Goal: Information Seeking & Learning: Learn about a topic

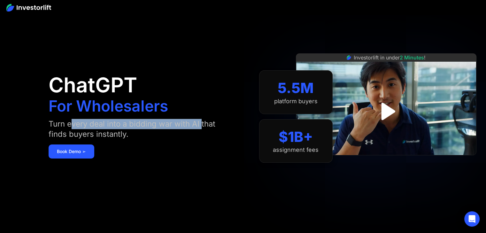
drag, startPoint x: 69, startPoint y: 125, endPoint x: 198, endPoint y: 123, distance: 129.1
click at [200, 123] on div "Turn every deal into a bidding war with AI that finds buyers instantly." at bounding box center [136, 129] width 175 height 20
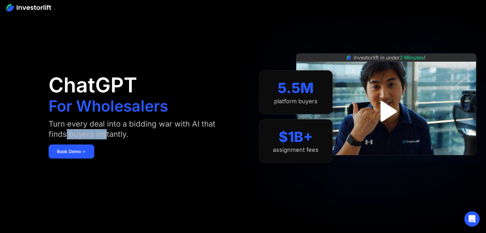
drag, startPoint x: 67, startPoint y: 136, endPoint x: 105, endPoint y: 134, distance: 38.7
click at [105, 134] on div "Turn every deal into a bidding war with AI that finds buyers instantly." at bounding box center [136, 129] width 175 height 20
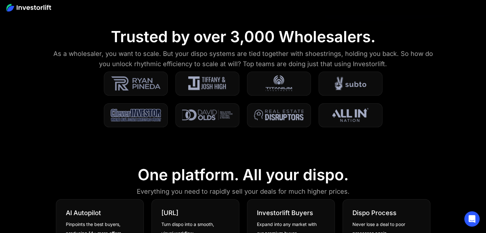
scroll to position [224, 0]
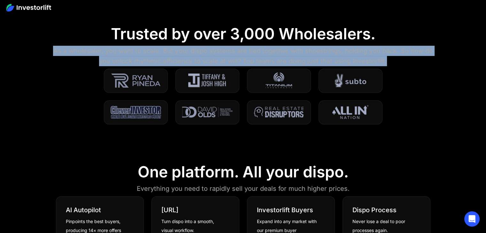
drag, startPoint x: 51, startPoint y: 51, endPoint x: 395, endPoint y: 60, distance: 344.4
click at [395, 60] on div "As a wholesaler, you want to scale. But your dispo systems are tied together wi…" at bounding box center [243, 56] width 389 height 20
click at [402, 62] on div "As a wholesaler, you want to scale. But your dispo systems are tied together wi…" at bounding box center [243, 56] width 389 height 20
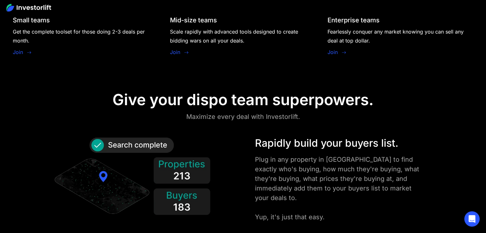
scroll to position [703, 0]
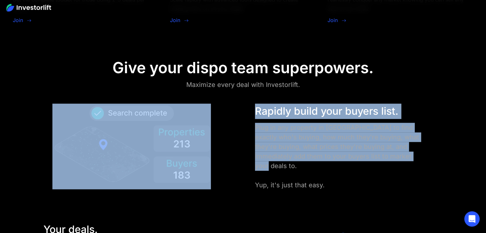
drag, startPoint x: 243, startPoint y: 126, endPoint x: 423, endPoint y: 160, distance: 182.7
click at [423, 160] on div "Rapidly build your buyers list. Plug in any property in [GEOGRAPHIC_DATA] to fi…" at bounding box center [242, 146] width 437 height 86
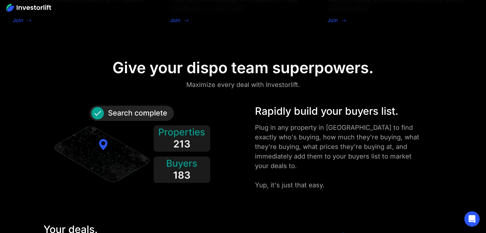
click at [381, 174] on div "Plug in any property in [GEOGRAPHIC_DATA] to find exactly who's buying, how muc…" at bounding box center [339, 156] width 169 height 67
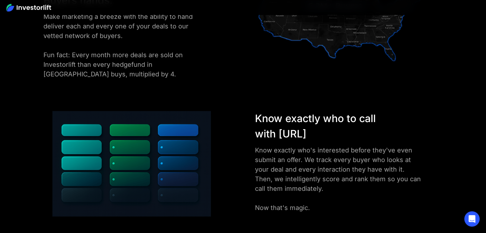
scroll to position [958, 0]
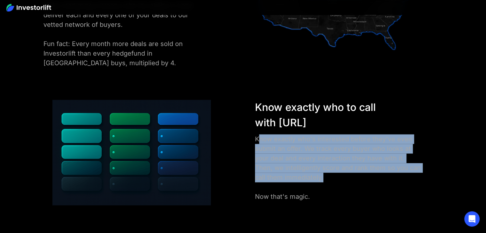
drag, startPoint x: 260, startPoint y: 139, endPoint x: 395, endPoint y: 176, distance: 140.0
click at [395, 176] on div "Know exactly who's interested before they've even submit an offer. We track eve…" at bounding box center [339, 167] width 169 height 67
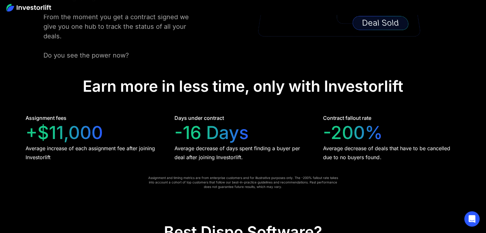
scroll to position [1246, 0]
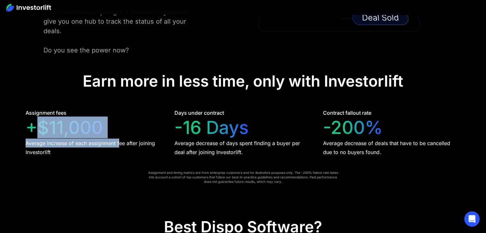
drag, startPoint x: 38, startPoint y: 120, endPoint x: 119, endPoint y: 126, distance: 81.1
click at [119, 126] on div "Assignment fees +$11,000 Average increase of each assignment fee after joining …" at bounding box center [94, 133] width 137 height 48
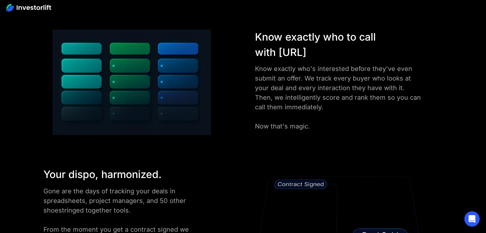
scroll to position [1022, 0]
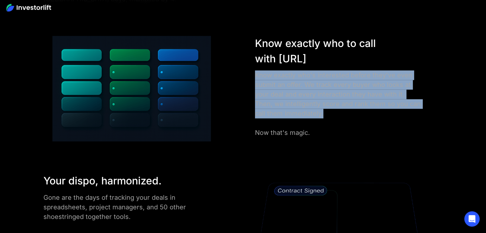
drag, startPoint x: 252, startPoint y: 74, endPoint x: 315, endPoint y: 113, distance: 73.9
click at [325, 112] on div "Know exactly who to call with [URL] Know exactly who's interested before they'v…" at bounding box center [349, 87] width 194 height 102
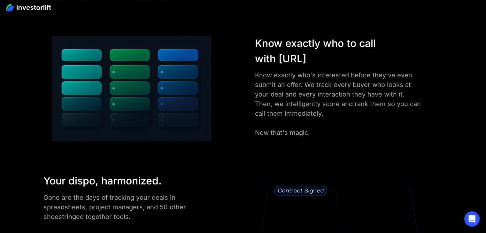
click at [234, 110] on div at bounding box center [137, 89] width 195 height 106
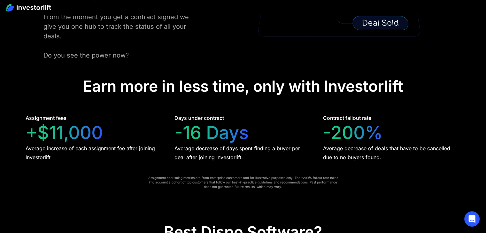
scroll to position [1246, 0]
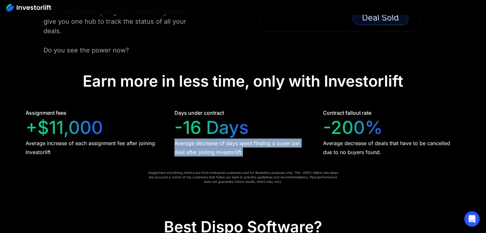
drag, startPoint x: 169, startPoint y: 130, endPoint x: 239, endPoint y: 143, distance: 70.9
click at [239, 143] on div "Assignment fees +$11,000 Average increase of each assignment fee after joining …" at bounding box center [243, 133] width 435 height 48
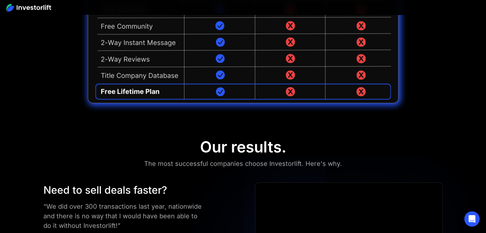
scroll to position [1693, 0]
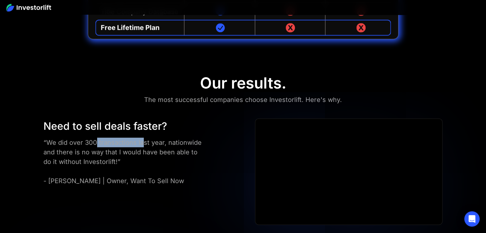
drag, startPoint x: 95, startPoint y: 133, endPoint x: 142, endPoint y: 135, distance: 46.7
click at [142, 138] on div "“We did over 300 transactions last year, nationwide and there is no way that I …" at bounding box center [122, 162] width 159 height 48
click at [34, 137] on div "Need to sell deals faster? “We did over 300 transactions last year, nationwide …" at bounding box center [242, 172] width 437 height 106
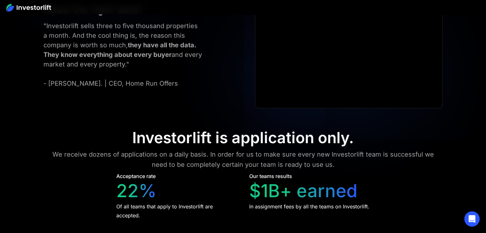
scroll to position [2651, 0]
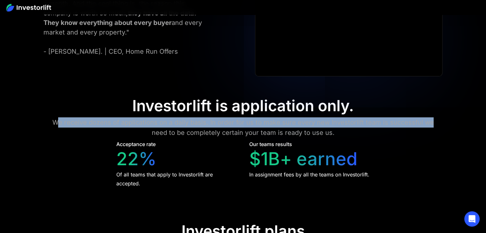
drag, startPoint x: 65, startPoint y: 111, endPoint x: 428, endPoint y: 114, distance: 363.5
click at [428, 117] on div "We receive dozens of applications on a daily basis. In order for us to make sur…" at bounding box center [243, 127] width 389 height 20
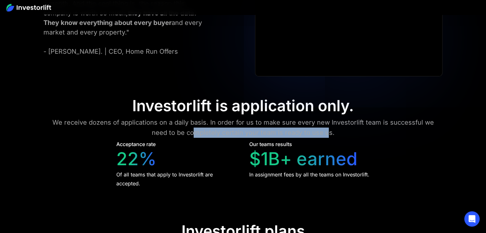
drag, startPoint x: 195, startPoint y: 122, endPoint x: 327, endPoint y: 120, distance: 132.2
click at [327, 120] on div "We receive dozens of applications on a daily basis. In order for us to make sur…" at bounding box center [243, 127] width 389 height 20
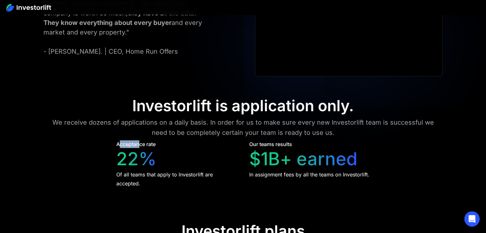
drag, startPoint x: 120, startPoint y: 134, endPoint x: 140, endPoint y: 131, distance: 19.7
click at [140, 140] on div "Acceptance rate" at bounding box center [135, 144] width 39 height 8
drag, startPoint x: 128, startPoint y: 161, endPoint x: 158, endPoint y: 162, distance: 29.4
click at [157, 170] on div "Of all teams that apply to Investorlift are accepted." at bounding box center [176, 179] width 121 height 18
drag, startPoint x: 269, startPoint y: 163, endPoint x: 345, endPoint y: 160, distance: 76.4
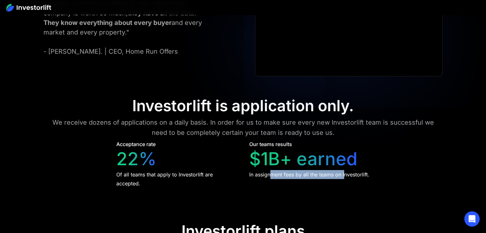
click at [345, 170] on div "In assignment fees by all the teams on Investorlift." at bounding box center [309, 174] width 120 height 9
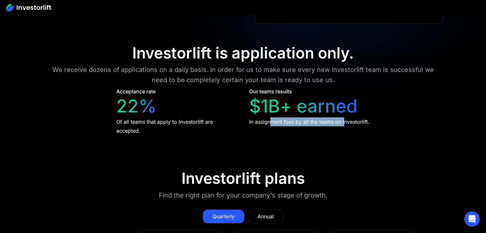
scroll to position [2779, 0]
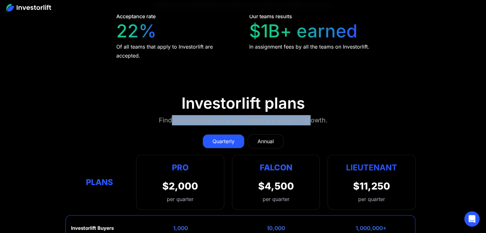
drag, startPoint x: 172, startPoint y: 111, endPoint x: 308, endPoint y: 112, distance: 136.4
click at [308, 115] on div "Find the right plan for your company's stage of growth." at bounding box center [243, 120] width 169 height 10
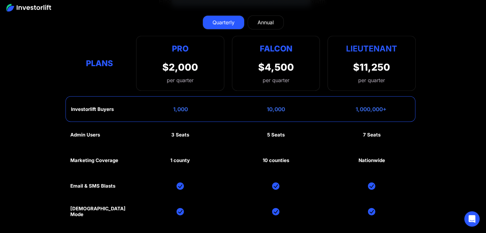
scroll to position [2907, 0]
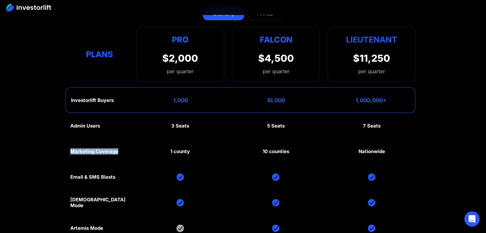
drag, startPoint x: 63, startPoint y: 141, endPoint x: 119, endPoint y: 140, distance: 56.2
click at [118, 140] on section "Investorlift plans Find the right plan for your company's stage of growth. Quar…" at bounding box center [243, 137] width 486 height 373
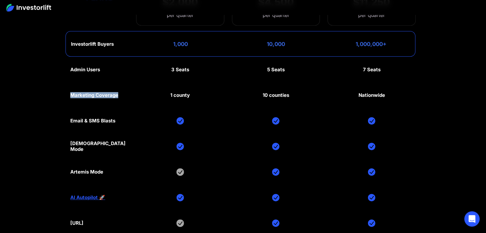
scroll to position [2971, 0]
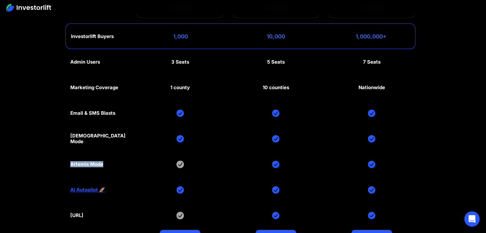
drag, startPoint x: 64, startPoint y: 152, endPoint x: 117, endPoint y: 155, distance: 53.1
click at [117, 155] on section "Investorlift plans Find the right plan for your company's stage of growth. Quar…" at bounding box center [243, 73] width 486 height 373
click at [86, 161] on div "Artemis Mode" at bounding box center [86, 164] width 33 height 6
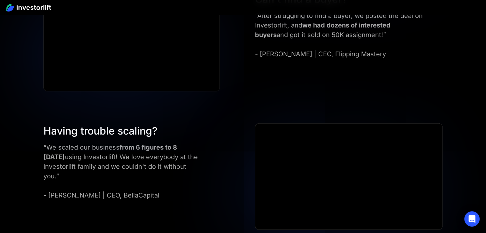
scroll to position [0, 0]
